Goal: Task Accomplishment & Management: Manage account settings

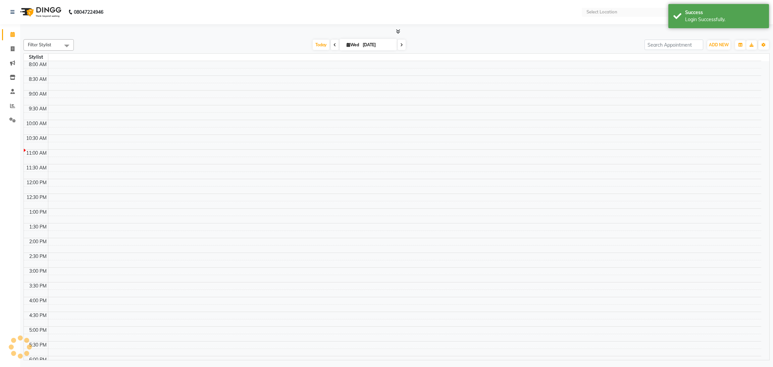
select select "en"
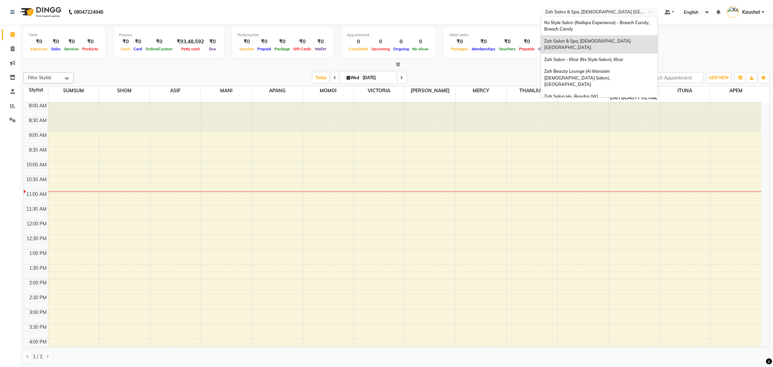
click at [621, 11] on input "text" at bounding box center [592, 12] width 97 height 7
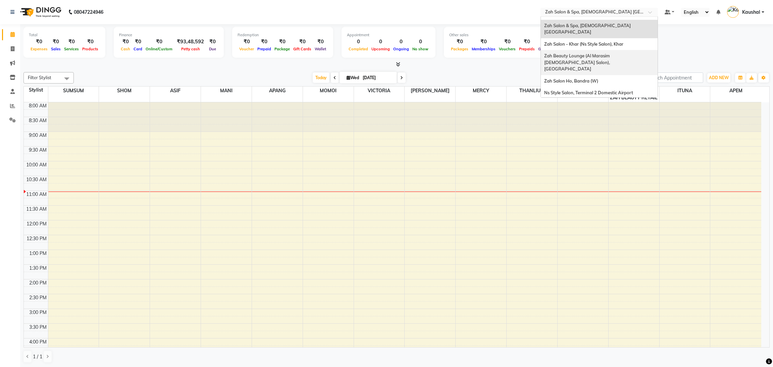
click at [612, 53] on span "Zah Beauty Lounge (Al Marasim [DEMOGRAPHIC_DATA] Salon), [GEOGRAPHIC_DATA]" at bounding box center [578, 62] width 68 height 18
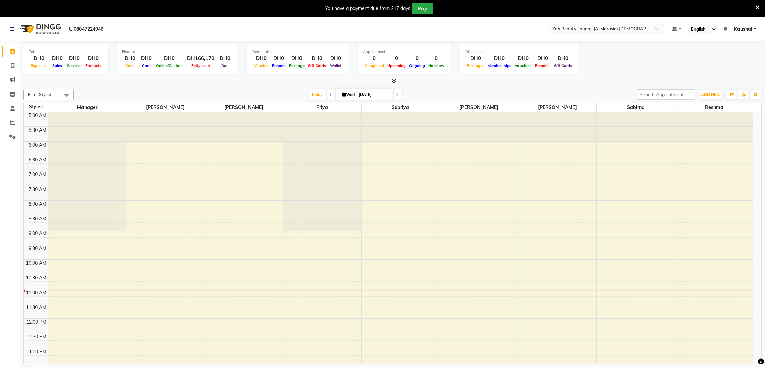
click at [759, 7] on icon at bounding box center [757, 7] width 4 height 6
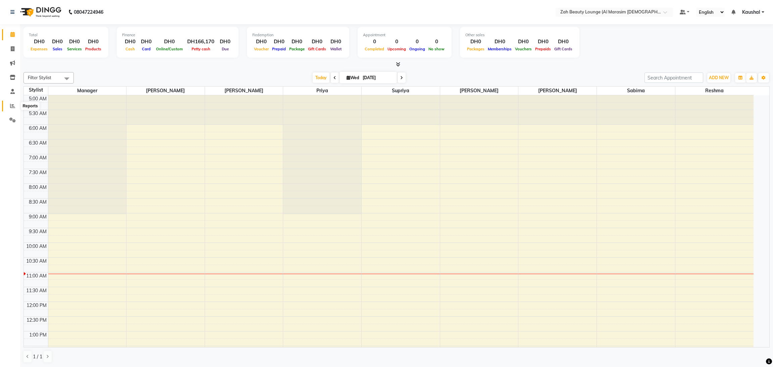
click at [15, 108] on span at bounding box center [13, 106] width 12 height 8
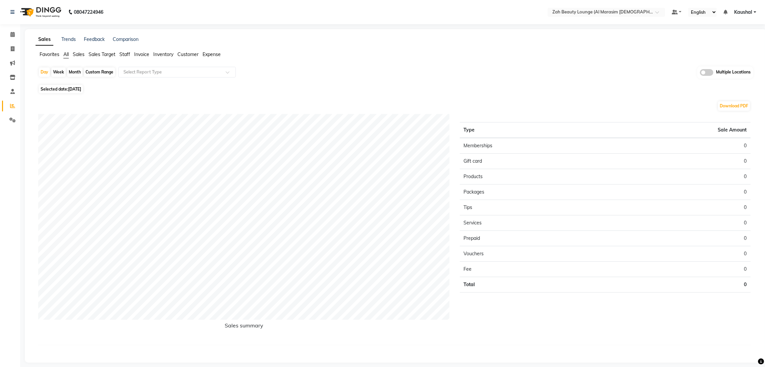
click at [61, 91] on span "Selected date: 03-09-2025" at bounding box center [61, 89] width 44 height 8
select select "9"
select select "2025"
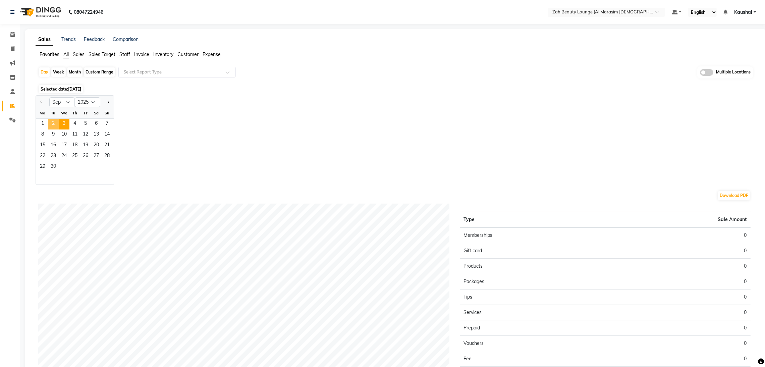
click at [51, 123] on span "2" at bounding box center [53, 124] width 11 height 11
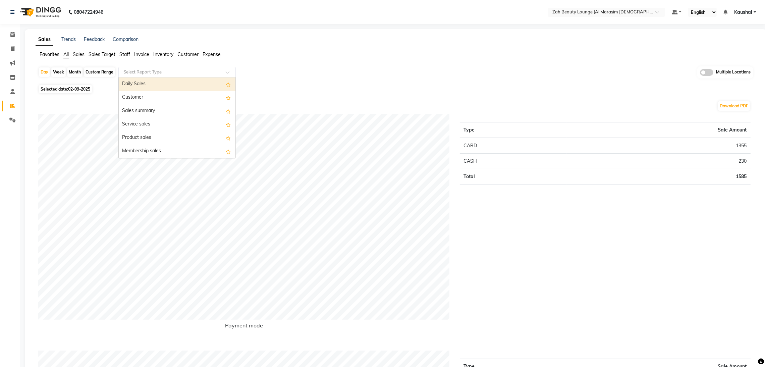
click at [226, 73] on span at bounding box center [230, 74] width 8 height 7
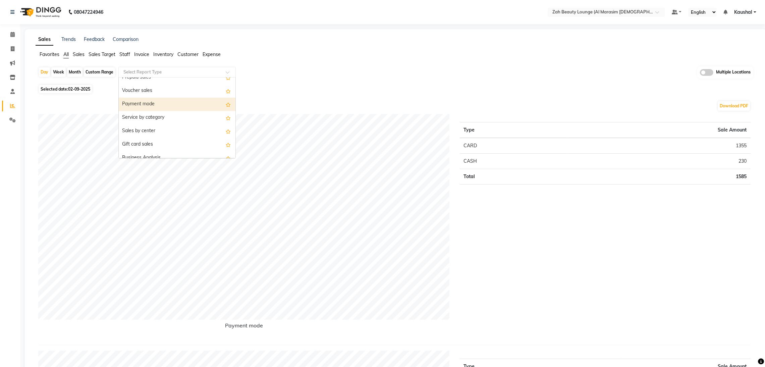
click at [182, 110] on div "Payment mode" at bounding box center [177, 104] width 117 height 13
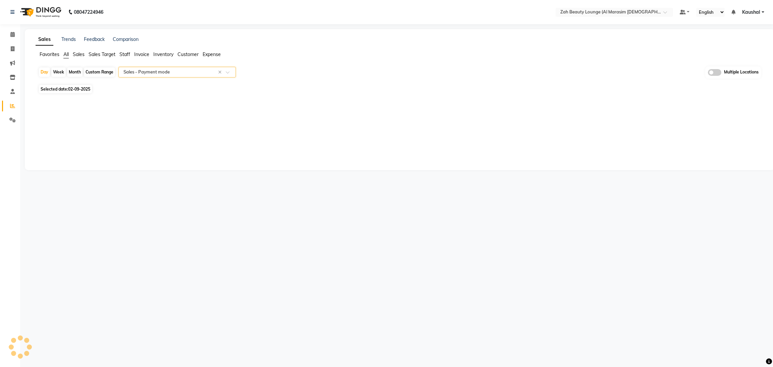
select select "full_report"
select select "csv"
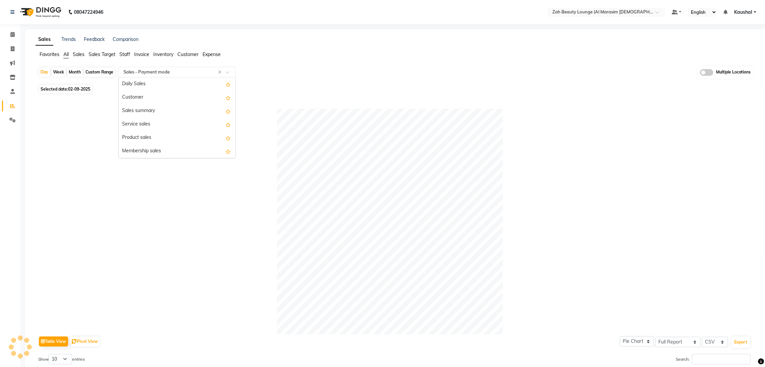
click at [226, 72] on span at bounding box center [230, 74] width 8 height 7
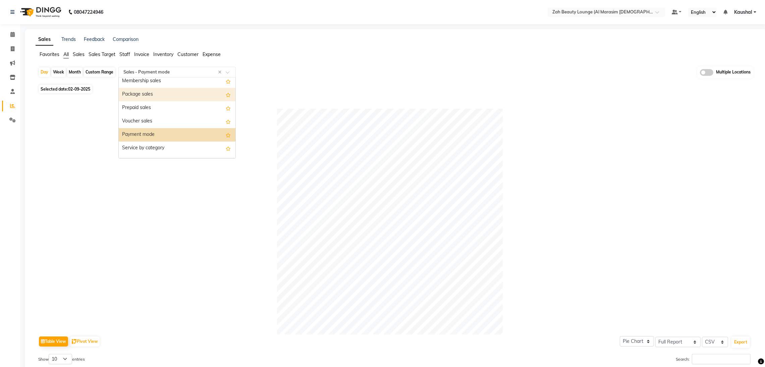
scroll to position [91, 0]
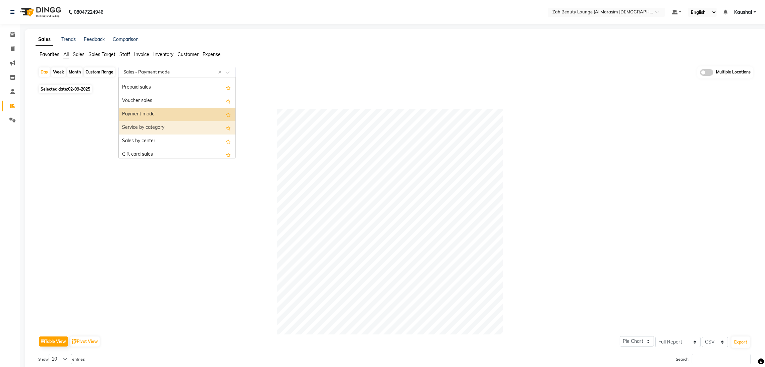
click at [150, 131] on div "Service by category" at bounding box center [177, 127] width 117 height 13
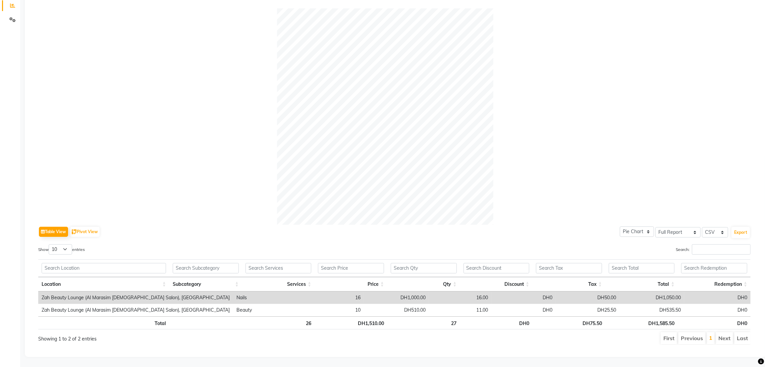
scroll to position [0, 0]
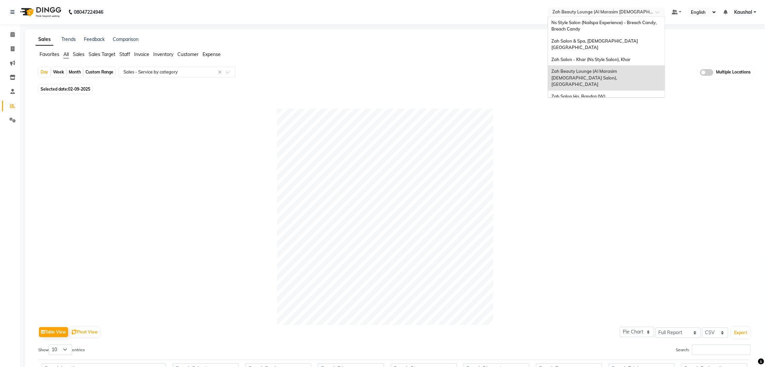
click at [628, 16] on div "Select Location × Zah Beauty Lounge (Al Marasim Ladies Salon), Dubai" at bounding box center [606, 12] width 117 height 9
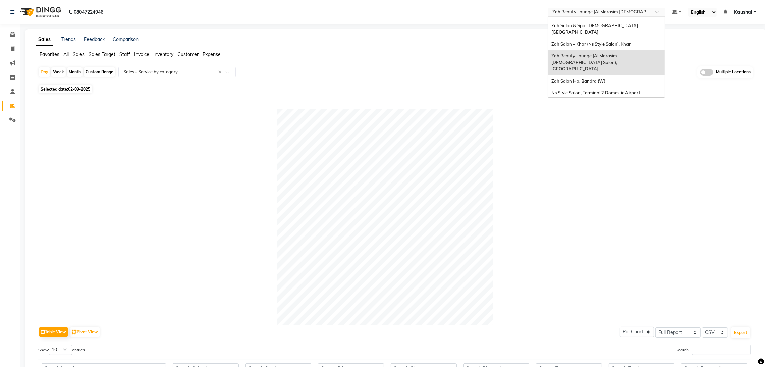
click at [626, 102] on span "Ns Style Salon, Terminal 1 Domestic Airport" at bounding box center [595, 104] width 89 height 5
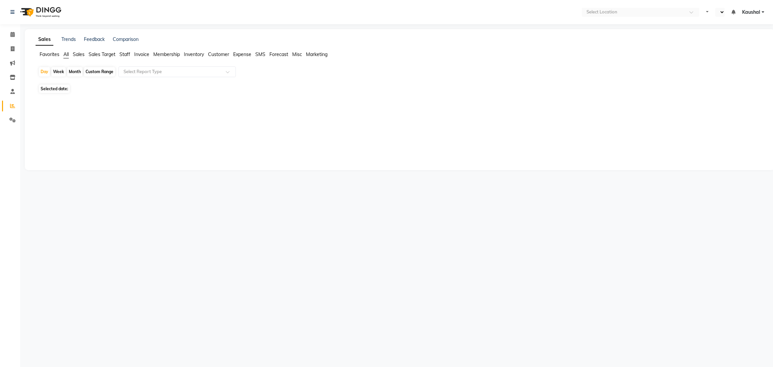
select select "en"
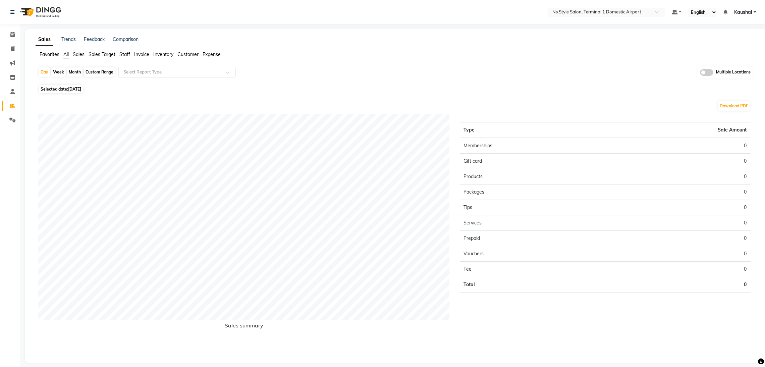
click at [63, 86] on span "Selected date: 03-09-2025" at bounding box center [61, 89] width 44 height 8
select select "9"
select select "2025"
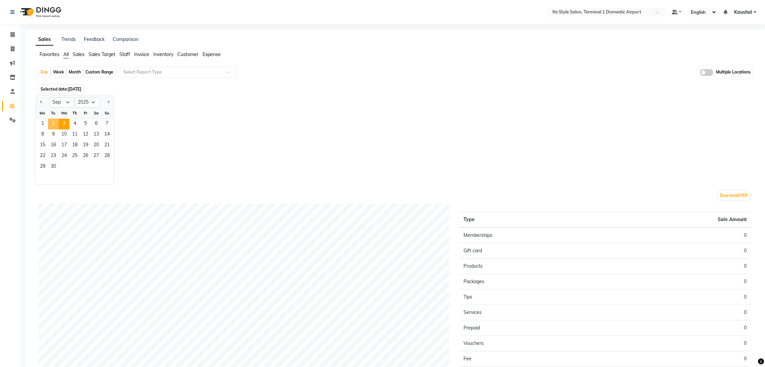
click at [50, 123] on span "2" at bounding box center [53, 124] width 11 height 11
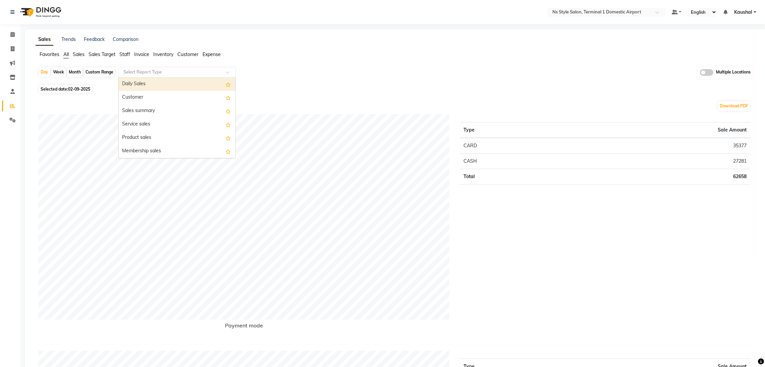
click at [229, 73] on span at bounding box center [230, 74] width 8 height 7
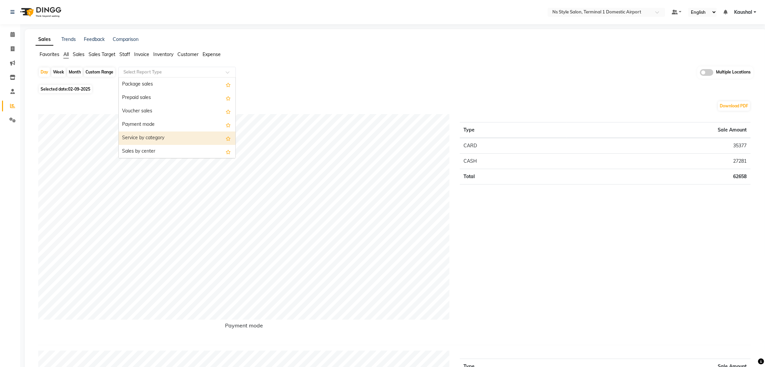
click at [177, 136] on div "Service by category" at bounding box center [177, 137] width 117 height 13
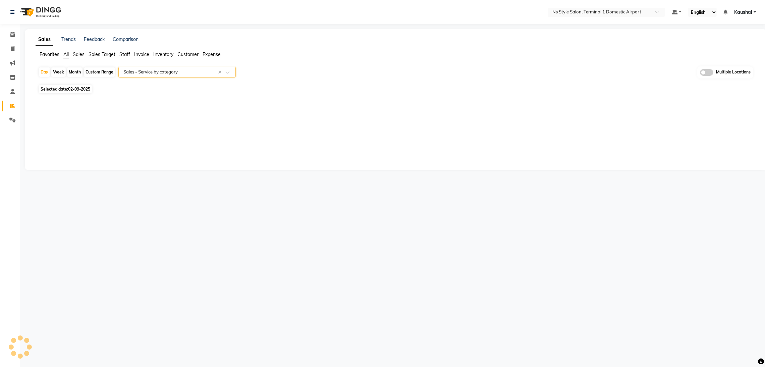
select select "full_report"
select select "csv"
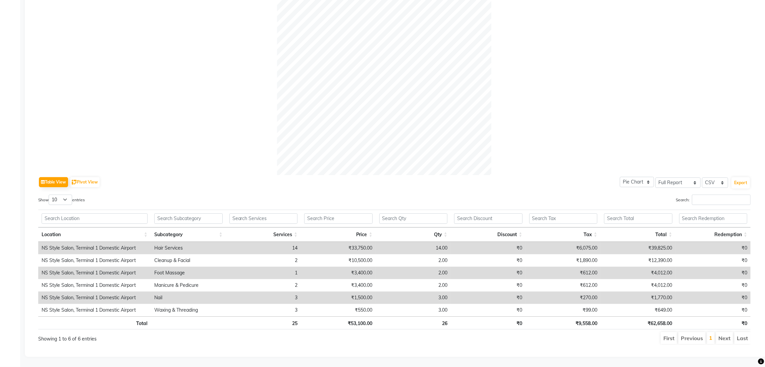
scroll to position [0, 0]
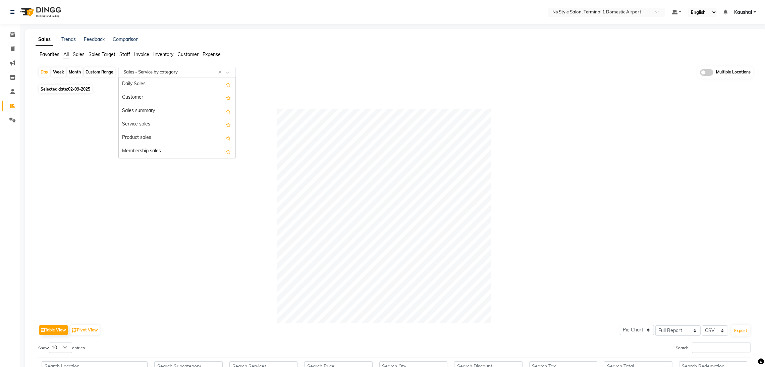
click at [229, 72] on span at bounding box center [230, 74] width 8 height 7
click at [128, 139] on div "Product sales" at bounding box center [177, 137] width 117 height 13
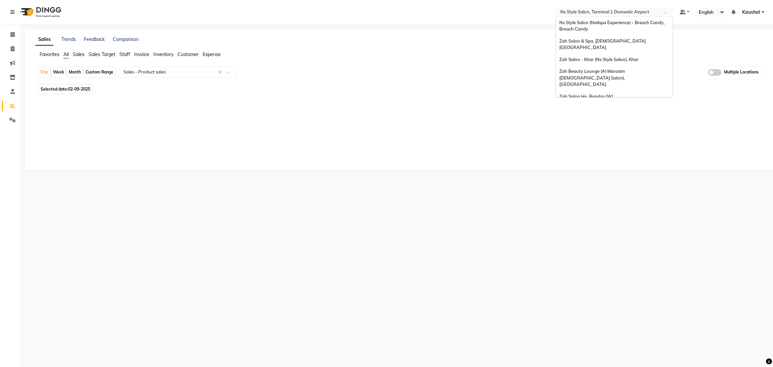
scroll to position [15, 0]
click at [607, 14] on input "text" at bounding box center [607, 12] width 97 height 7
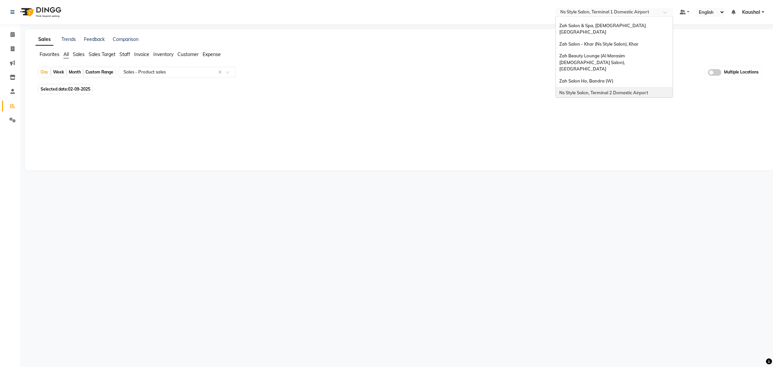
click at [631, 87] on div "Ns Style Salon, Terminal 2 Domestic Airport" at bounding box center [614, 93] width 117 height 12
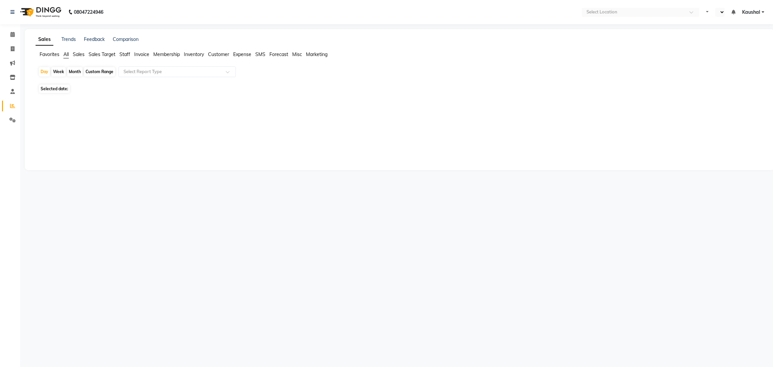
select select "en"
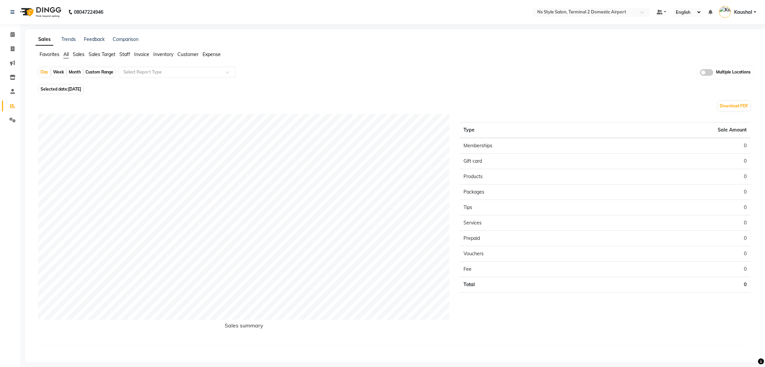
click at [81, 88] on span "[DATE]" at bounding box center [74, 89] width 13 height 5
select select "9"
select select "2025"
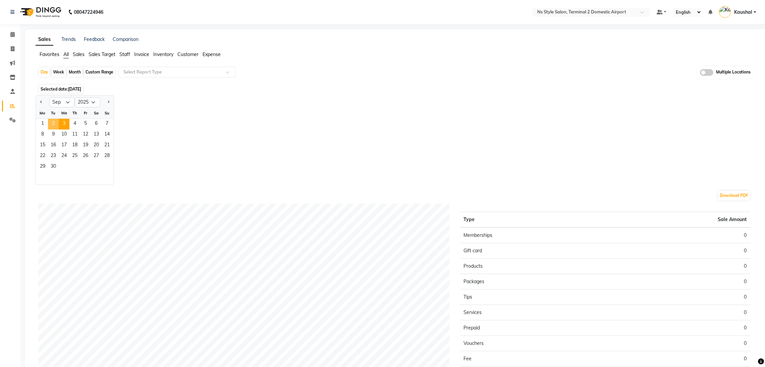
click at [53, 127] on span "2" at bounding box center [53, 124] width 11 height 11
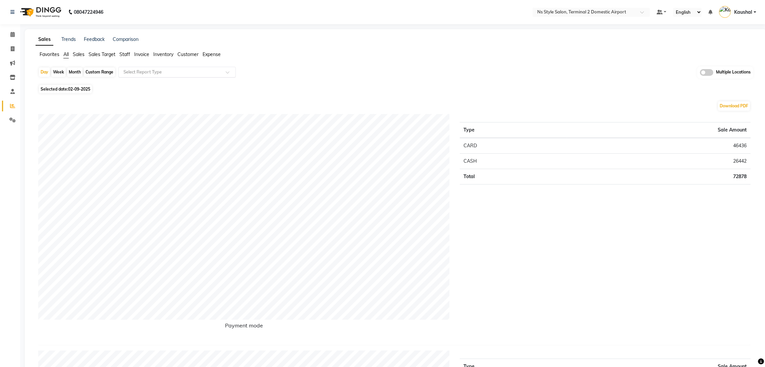
click at [219, 74] on div at bounding box center [177, 72] width 117 height 7
click at [157, 137] on div "Product sales" at bounding box center [177, 137] width 117 height 13
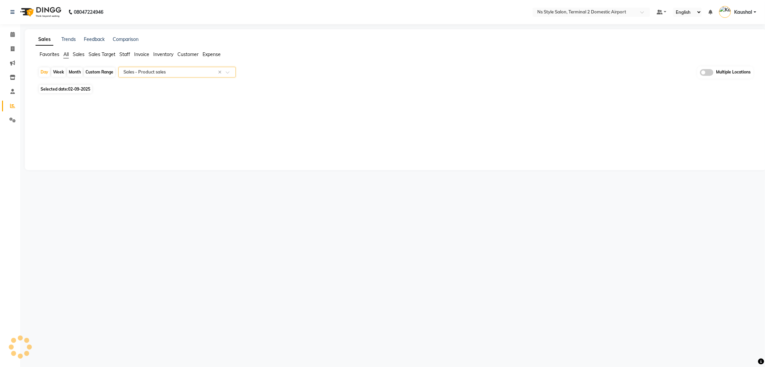
select select "full_report"
select select "csv"
click at [227, 74] on span at bounding box center [230, 74] width 8 height 7
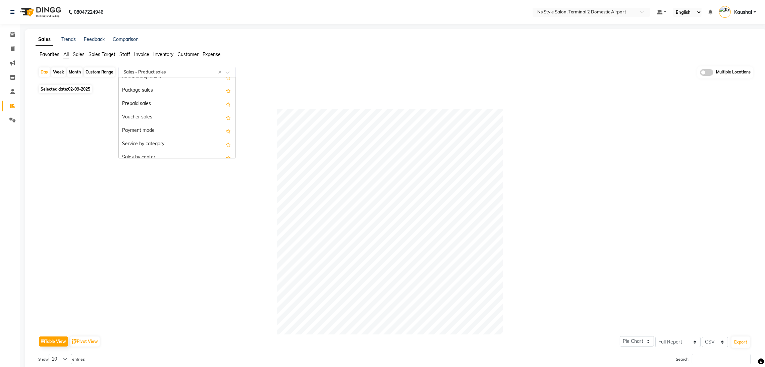
scroll to position [80, 0]
click at [194, 141] on div "Service by category" at bounding box center [177, 137] width 117 height 13
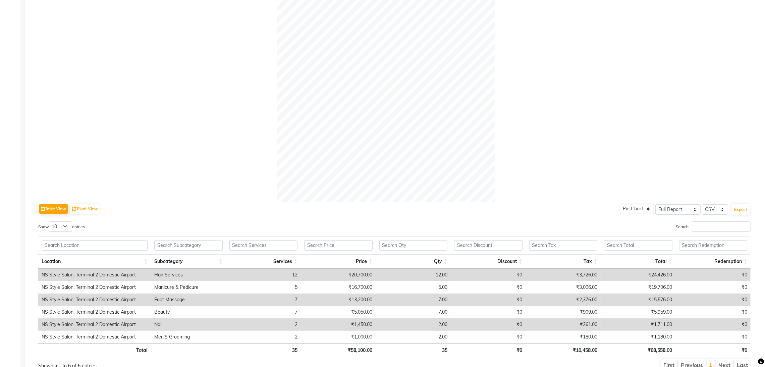
scroll to position [158, 0]
